Goal: Find specific page/section: Find specific page/section

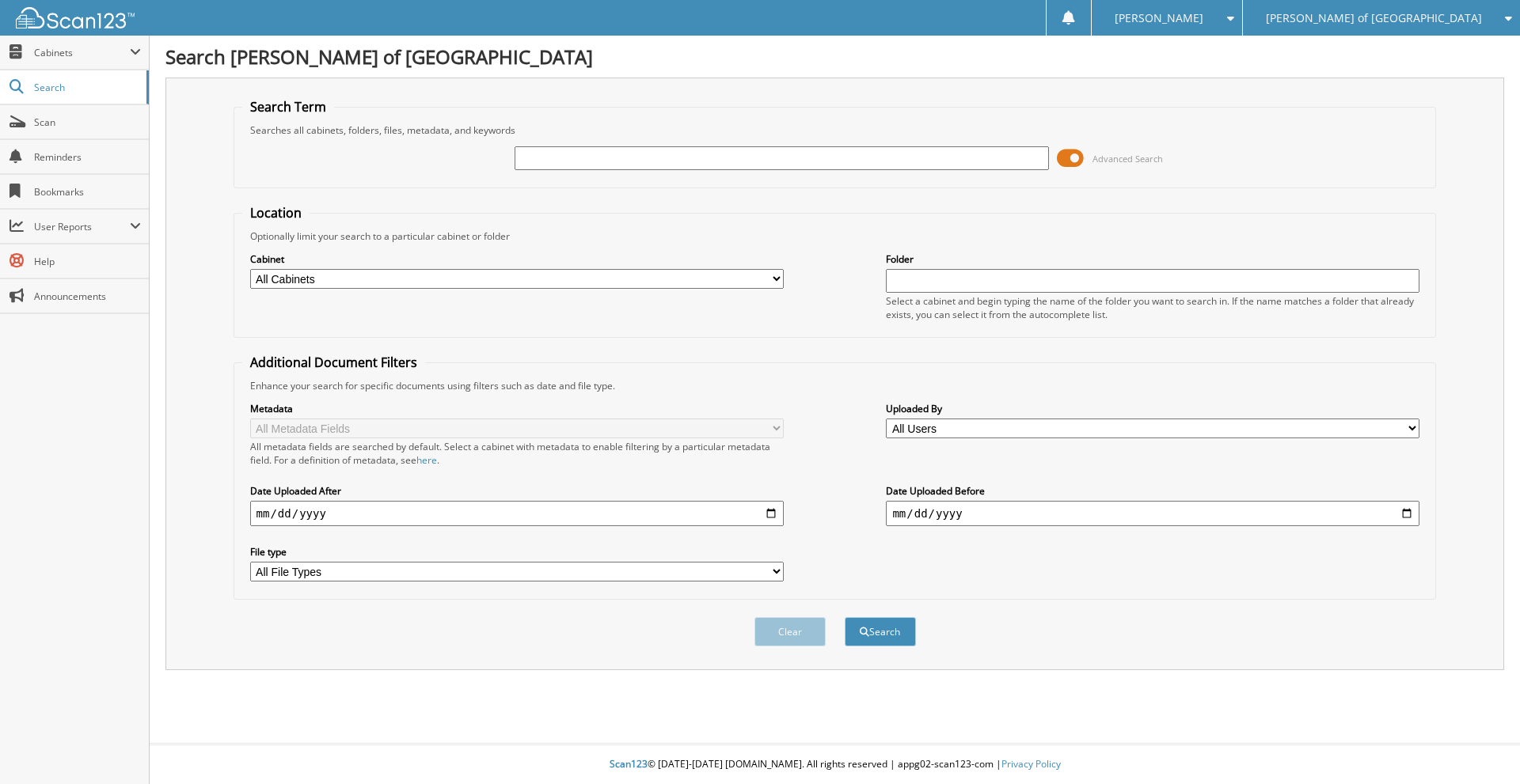
click at [50, 153] on span "Reminders" at bounding box center [87, 156] width 107 height 13
type input "[PERSON_NAME]"
click at [844, 617] on button "Search" at bounding box center [879, 632] width 71 height 30
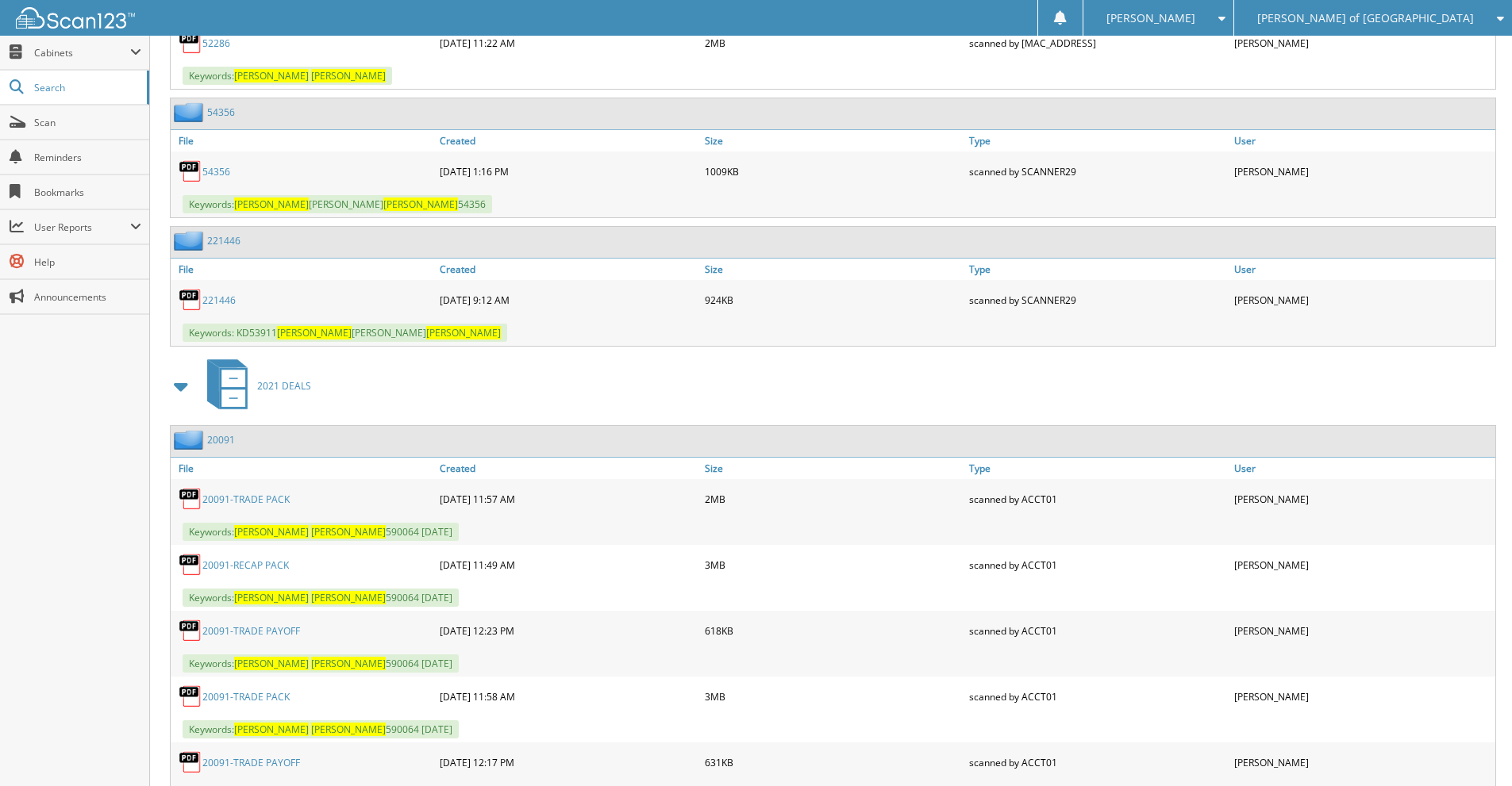
scroll to position [1366, 0]
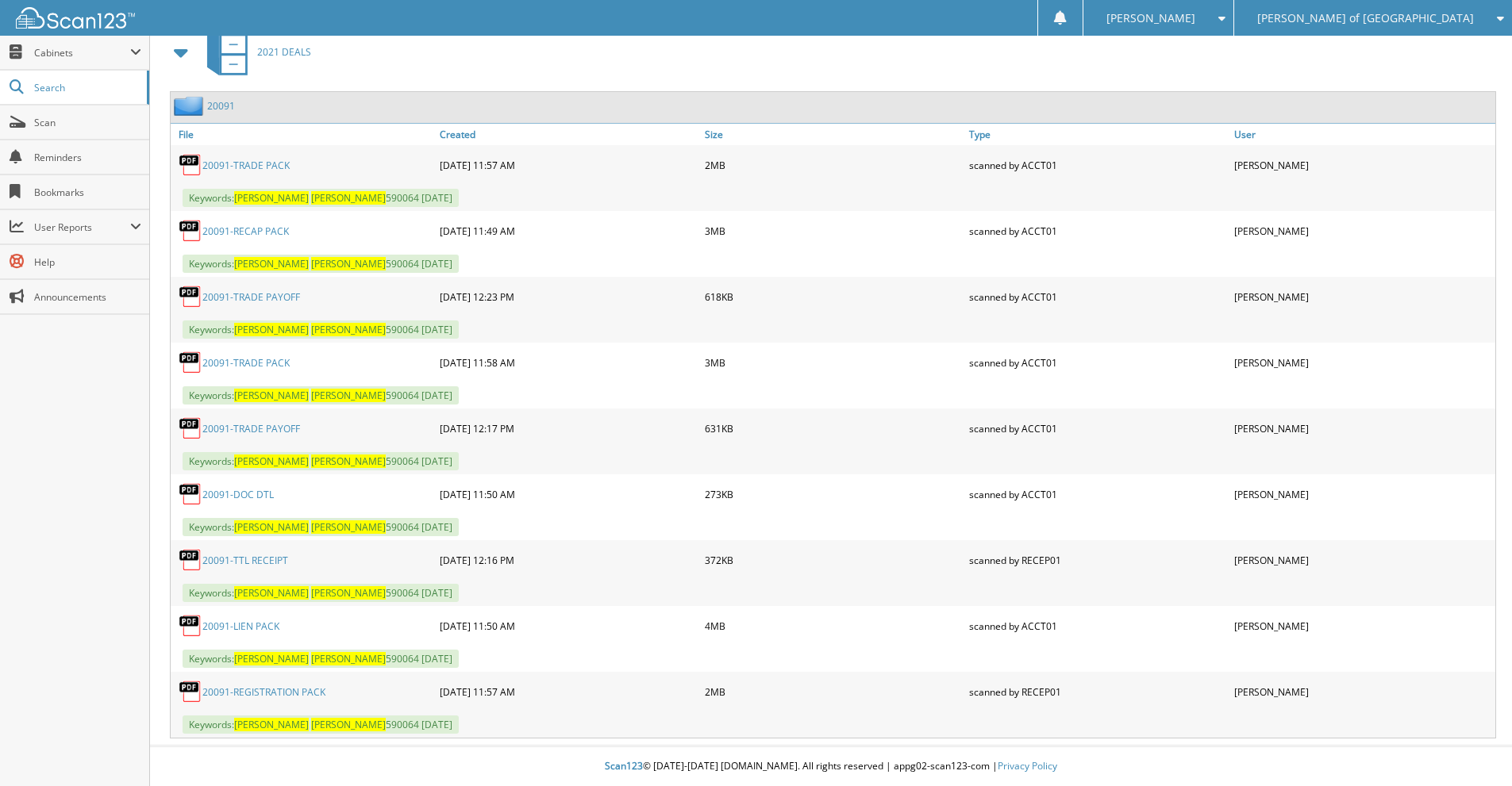
click at [266, 231] on link "20091-RECAP PACK" at bounding box center [245, 230] width 87 height 13
